Goal: Task Accomplishment & Management: Manage account settings

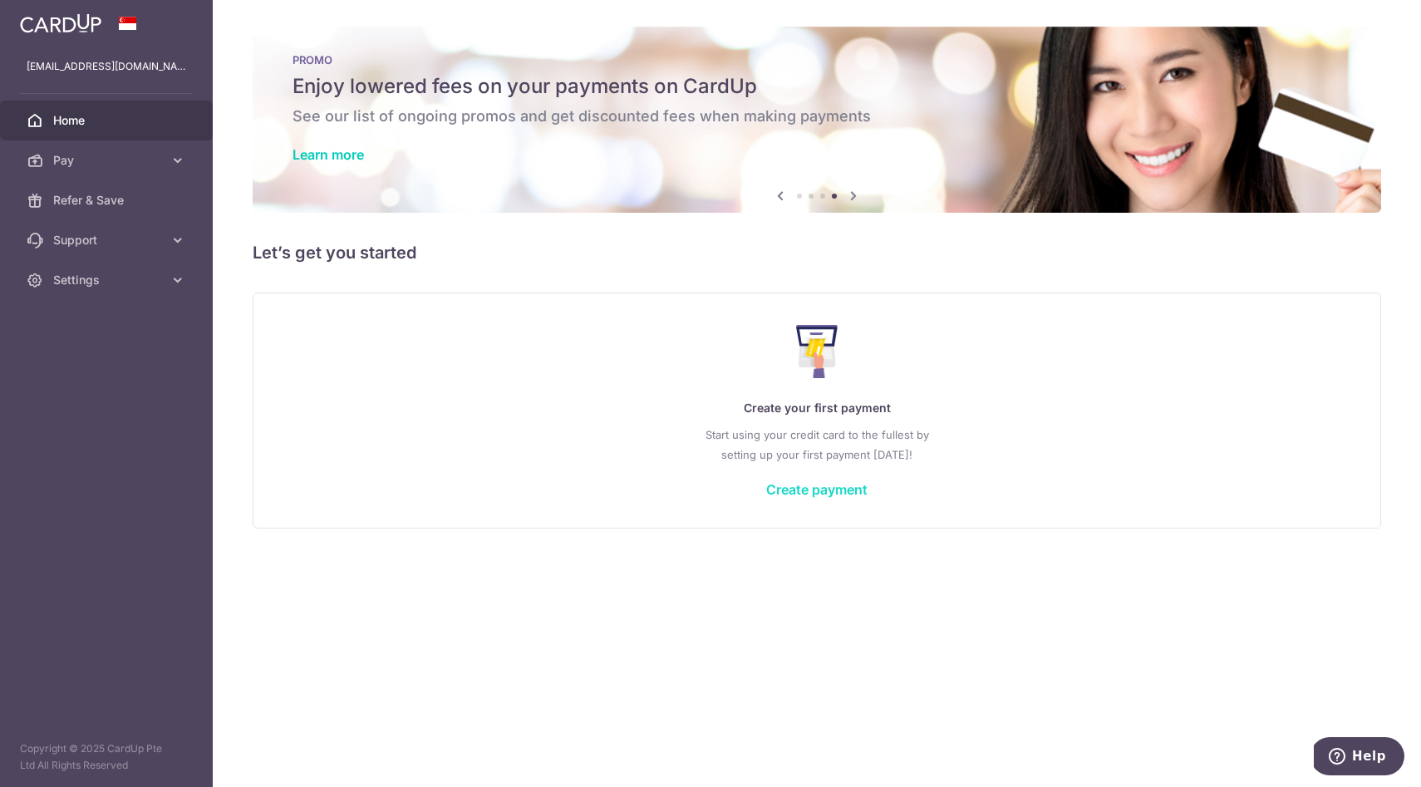
click at [842, 486] on link "Create payment" at bounding box center [816, 489] width 101 height 17
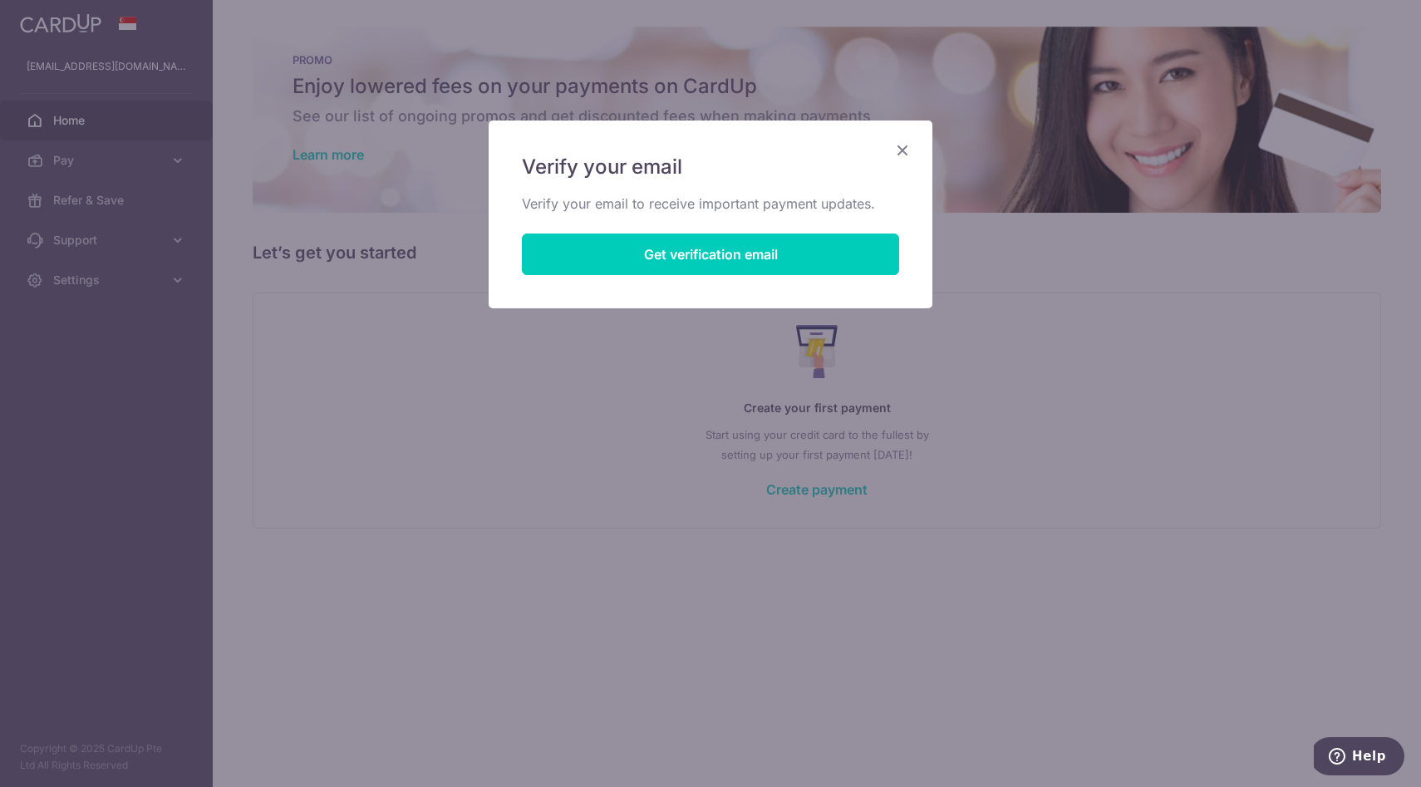
click at [904, 152] on icon "Close" at bounding box center [903, 150] width 20 height 21
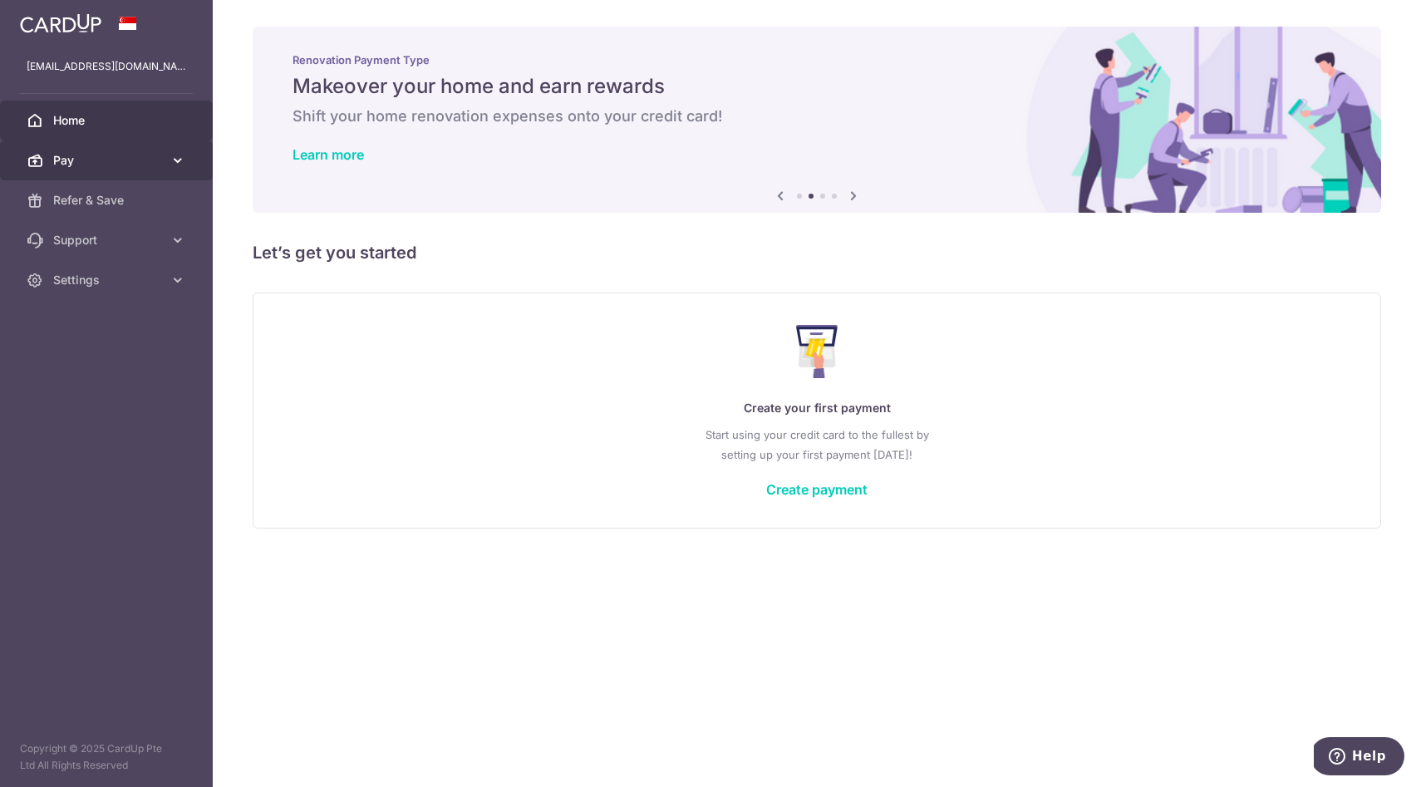
click at [184, 157] on icon at bounding box center [178, 160] width 17 height 17
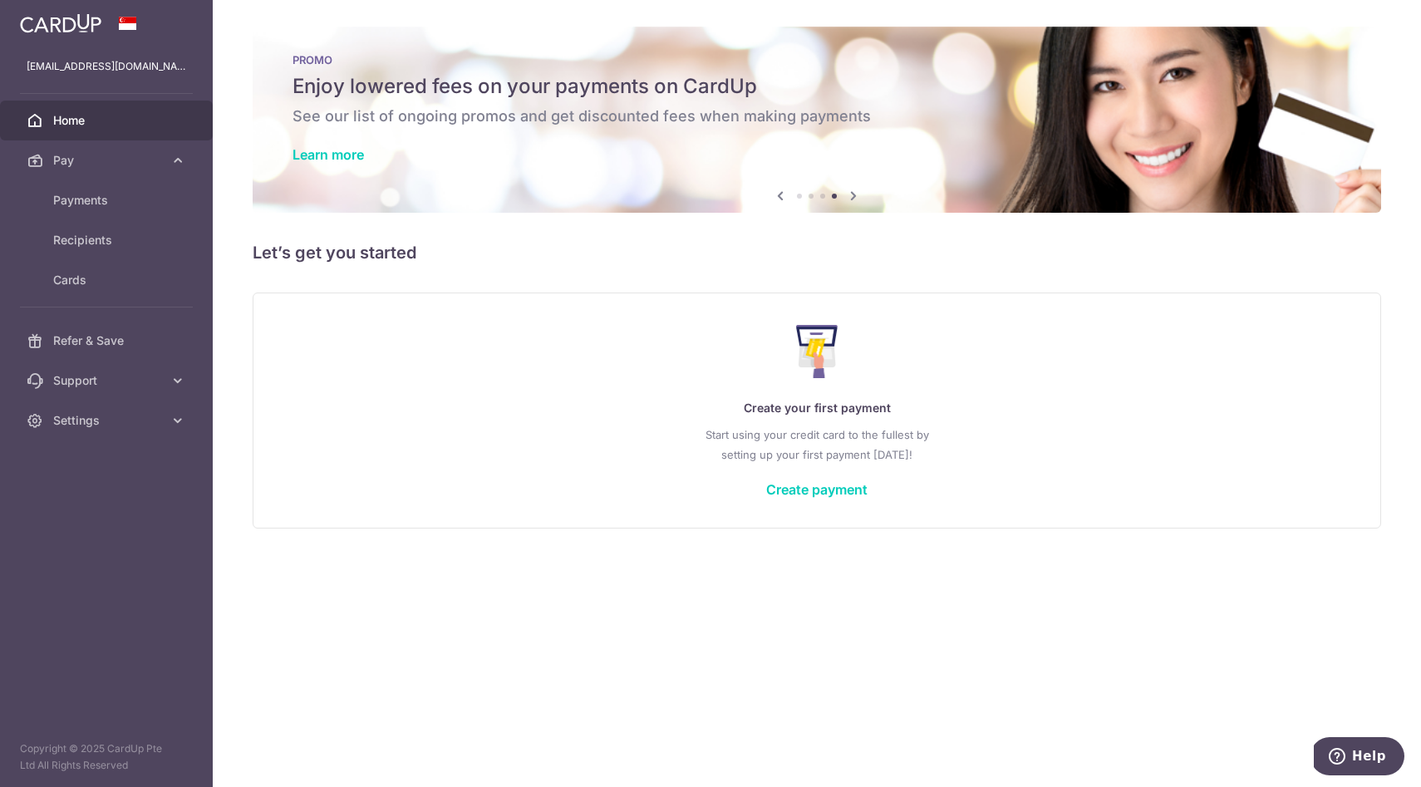
click at [76, 120] on span "Home" at bounding box center [108, 120] width 110 height 17
